Goal: Information Seeking & Learning: Find contact information

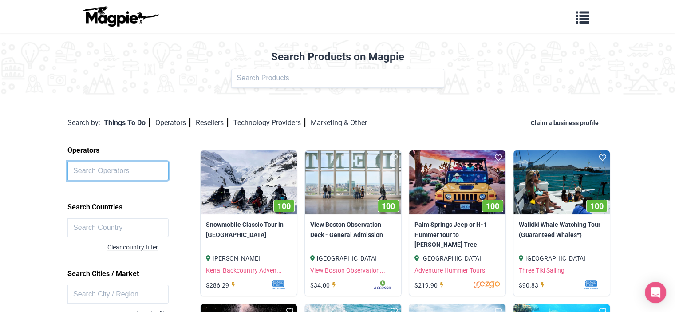
click at [95, 170] on input "text" at bounding box center [117, 170] width 101 height 19
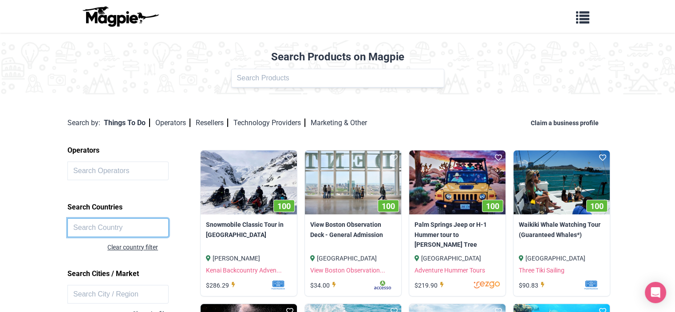
click at [97, 220] on input "text" at bounding box center [117, 227] width 101 height 19
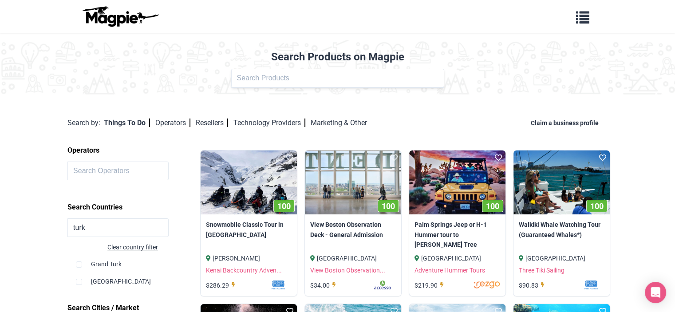
click at [104, 278] on div "[GEOGRAPHIC_DATA]" at bounding box center [136, 277] width 120 height 17
click at [98, 282] on div "[GEOGRAPHIC_DATA]" at bounding box center [136, 277] width 120 height 17
click at [103, 232] on input "turk" at bounding box center [117, 227] width 101 height 19
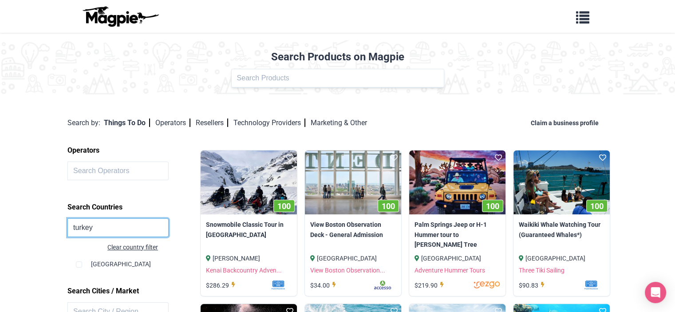
type input "turkey"
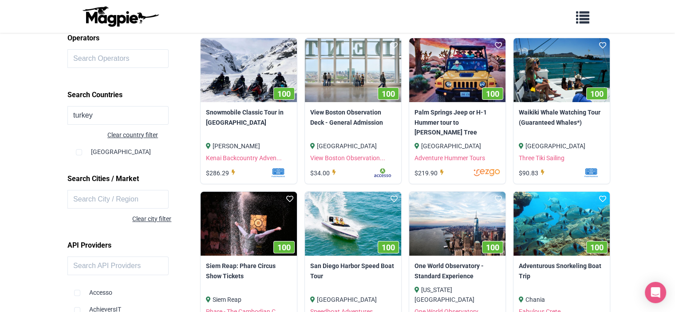
scroll to position [96, 0]
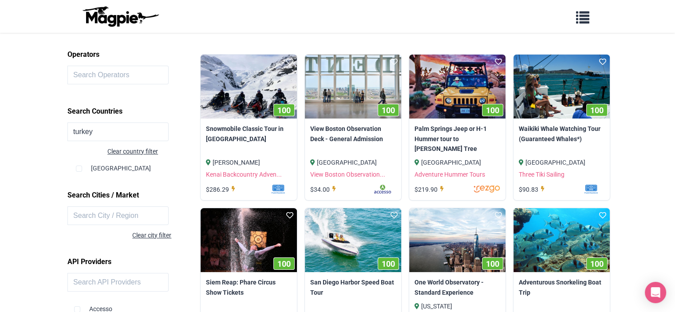
click at [99, 167] on div "[GEOGRAPHIC_DATA]" at bounding box center [136, 164] width 120 height 17
click at [80, 165] on input "checkbox" at bounding box center [79, 168] width 6 height 6
checkbox input "true"
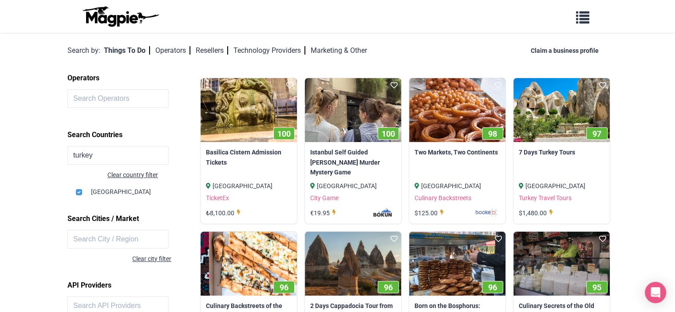
scroll to position [74, 0]
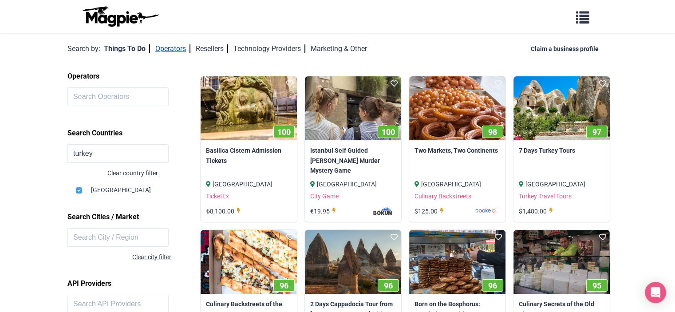
click at [170, 51] on link "Operators" at bounding box center [172, 48] width 35 height 8
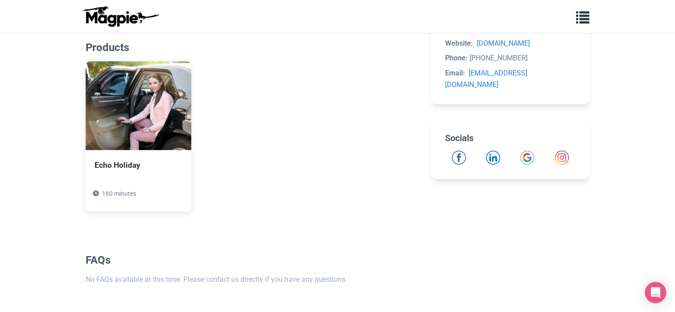
scroll to position [298, 0]
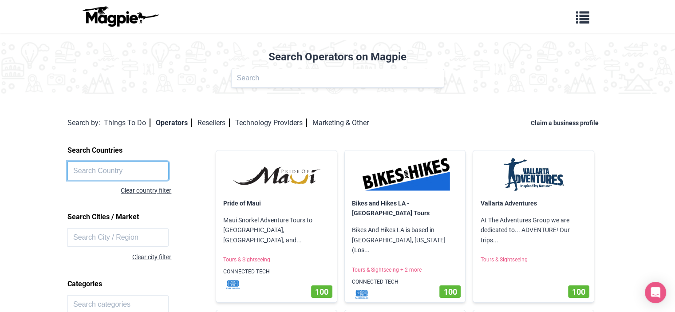
click at [82, 172] on input "text" at bounding box center [117, 170] width 101 height 19
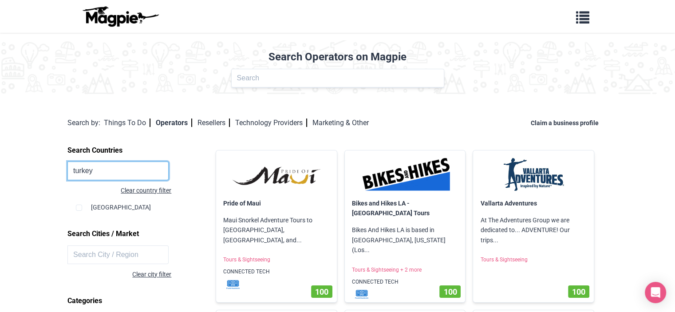
type input "turkey"
click at [80, 209] on input "checkbox" at bounding box center [79, 208] width 6 height 6
checkbox input "true"
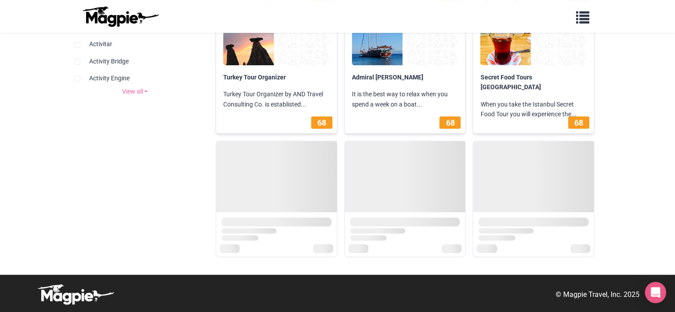
scroll to position [508, 0]
click at [128, 87] on link "View all" at bounding box center [134, 92] width 135 height 10
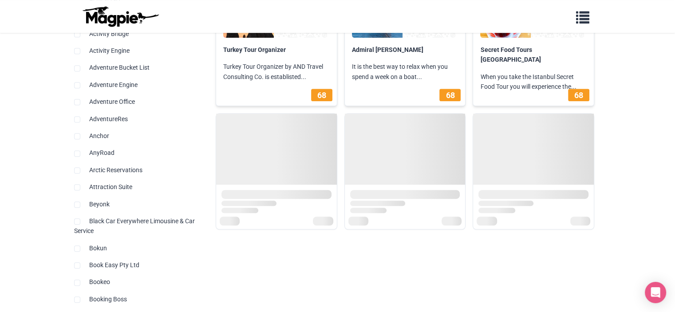
scroll to position [0, 0]
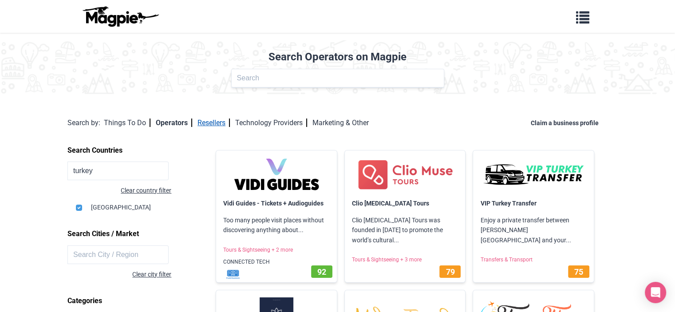
click at [217, 122] on link "Resellers" at bounding box center [213, 122] width 32 height 8
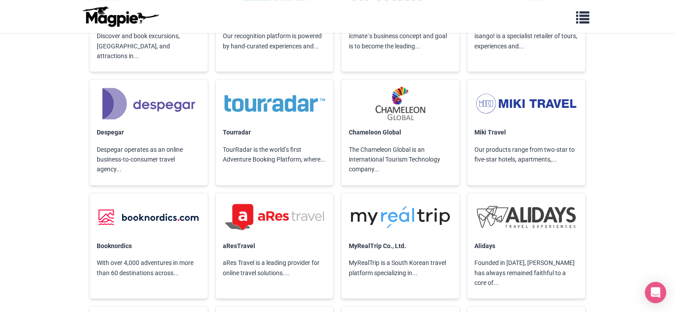
scroll to position [1080, 0]
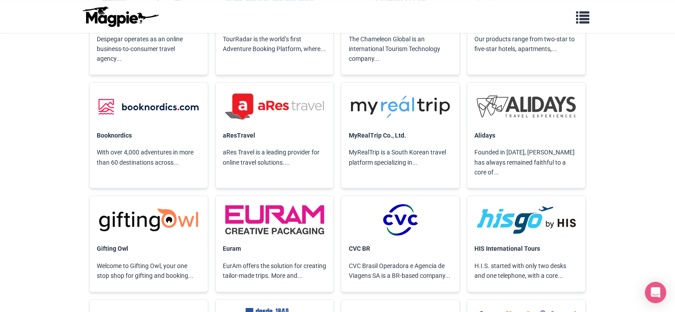
click at [47, 126] on body "Problems we solve Products Content Management and Distribution Magpie for Resel…" at bounding box center [337, 82] width 675 height 2324
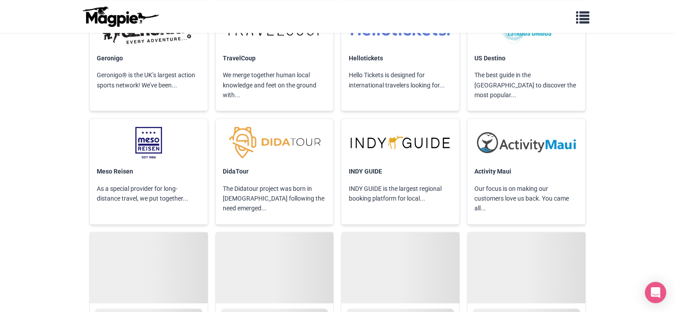
scroll to position [4746, 0]
